Goal: Navigation & Orientation: Find specific page/section

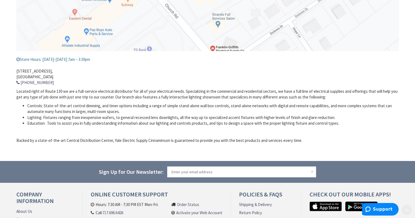
scroll to position [164, 0]
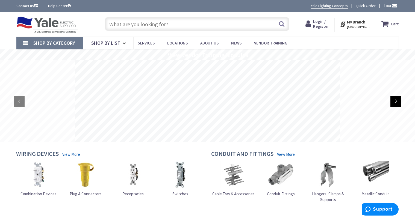
click at [394, 101] on rs-arrow at bounding box center [396, 101] width 11 height 11
click at [393, 101] on rs-arrow at bounding box center [396, 101] width 11 height 11
click at [232, 43] on span "News" at bounding box center [236, 42] width 10 height 5
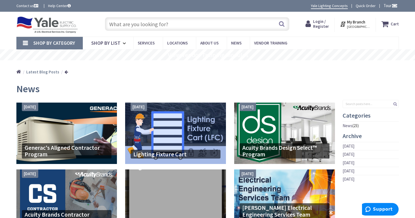
click at [30, 7] on link "Contact us" at bounding box center [27, 5] width 23 height 5
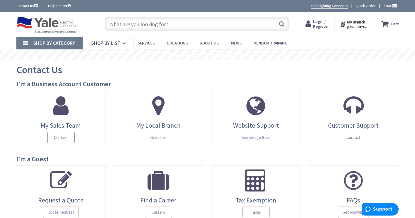
click at [58, 137] on span "Contact" at bounding box center [60, 137] width 27 height 11
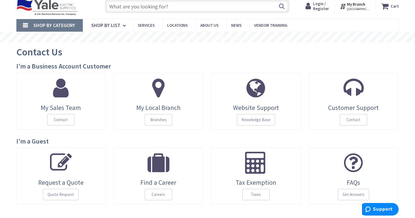
scroll to position [27, 0]
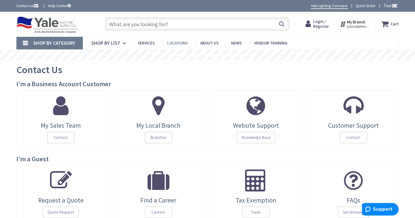
click at [184, 46] on link "Locations" at bounding box center [179, 43] width 33 height 12
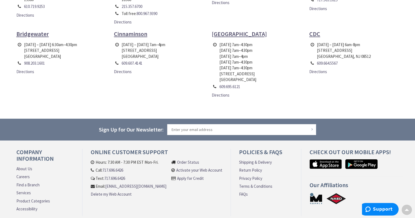
scroll to position [361, 0]
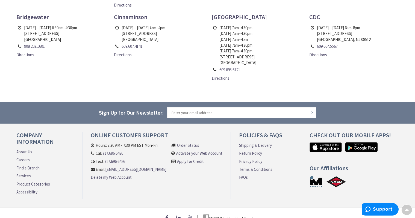
click at [27, 173] on link "Services" at bounding box center [23, 176] width 14 height 6
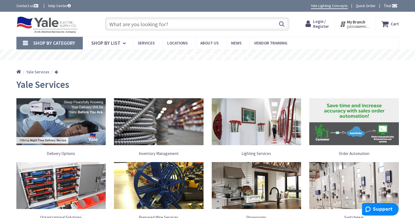
click at [65, 133] on img at bounding box center [61, 121] width 90 height 47
